Goal: Transaction & Acquisition: Purchase product/service

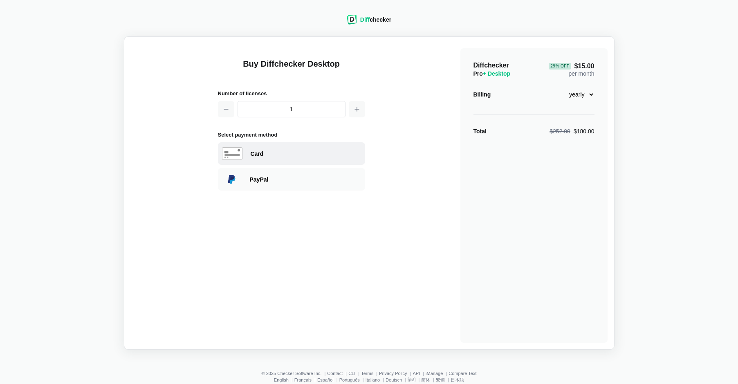
click at [254, 152] on div "Card" at bounding box center [306, 154] width 110 height 8
select select "[GEOGRAPHIC_DATA]"
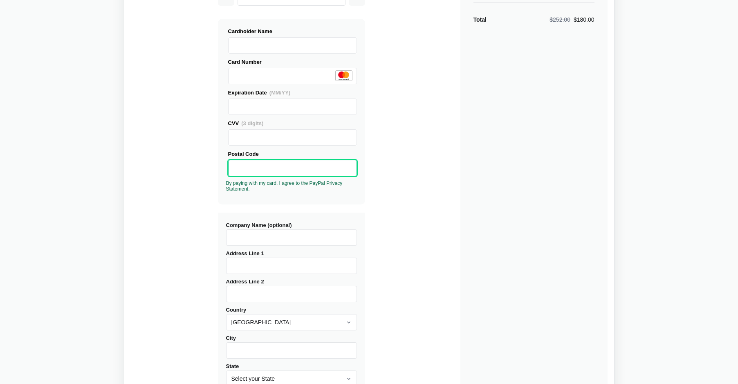
scroll to position [139, 0]
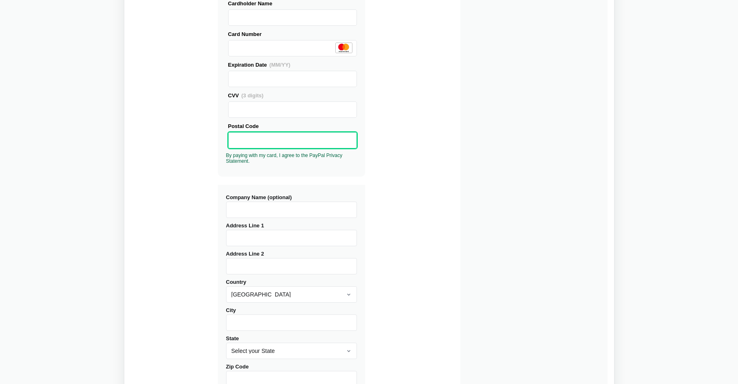
click at [240, 236] on input "Address Line 1" at bounding box center [291, 238] width 131 height 16
type input "[GEOGRAPHIC_DATA]"
type input "[PERSON_NAME] CPA"
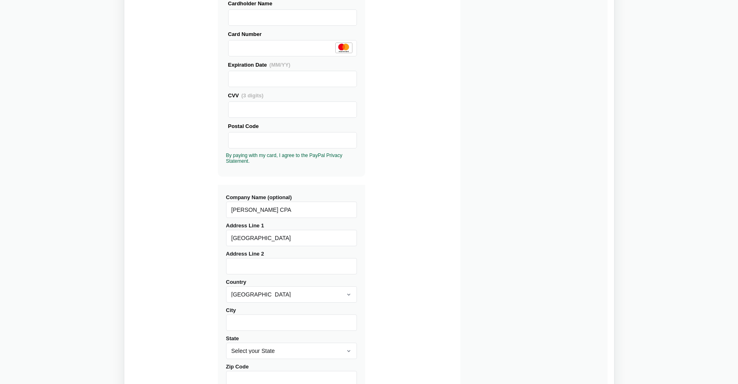
type input "Oak Brook"
select select "IL"
type input "60523"
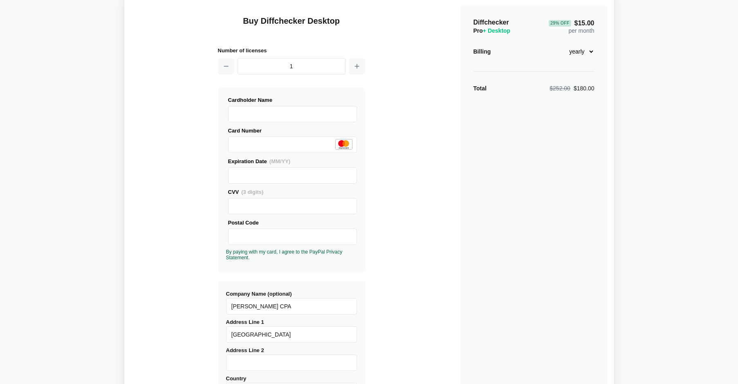
scroll to position [0, 0]
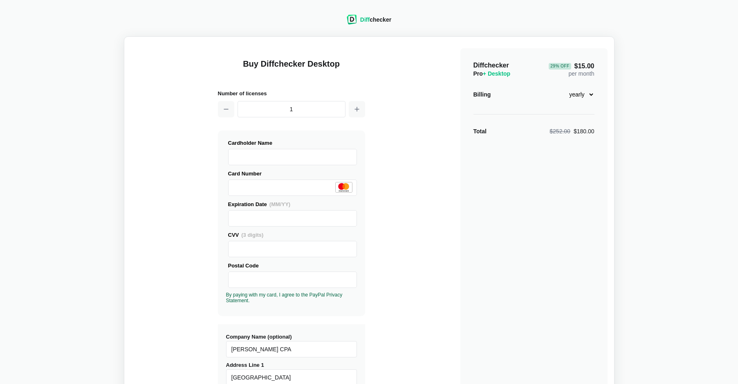
click at [591, 92] on select "monthly yearly" at bounding box center [576, 94] width 35 height 14
select select "desktop-monthly-21"
click at [559, 87] on select "monthly yearly" at bounding box center [576, 94] width 35 height 14
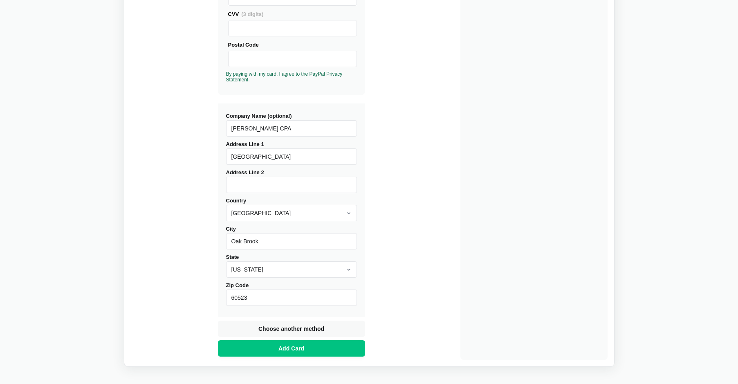
scroll to position [254, 0]
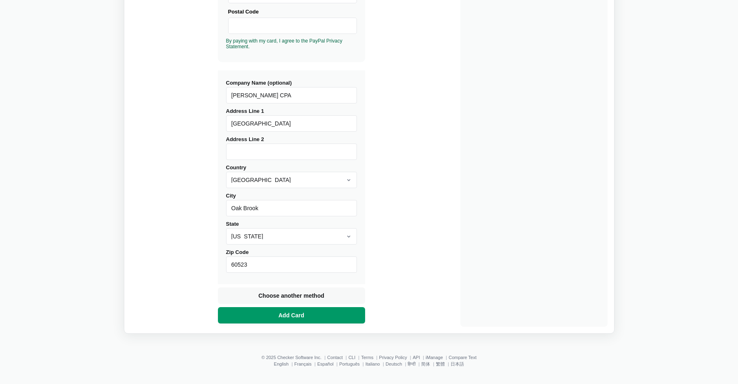
click at [267, 314] on button "Add Card" at bounding box center [291, 315] width 147 height 16
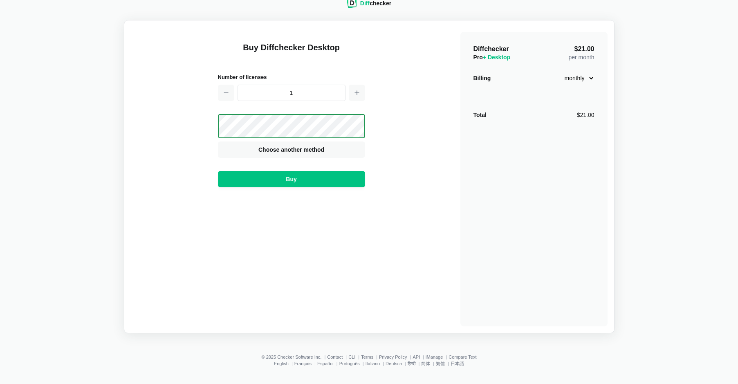
scroll to position [16, 0]
click at [262, 182] on button "Buy" at bounding box center [291, 179] width 147 height 16
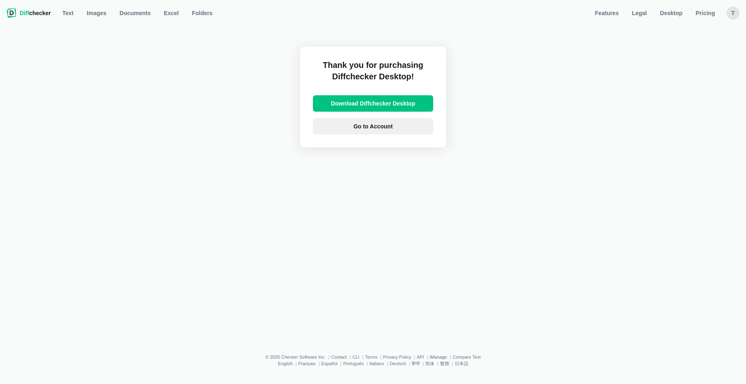
click at [368, 124] on span "Go to Account" at bounding box center [373, 126] width 43 height 8
